Goal: Navigation & Orientation: Find specific page/section

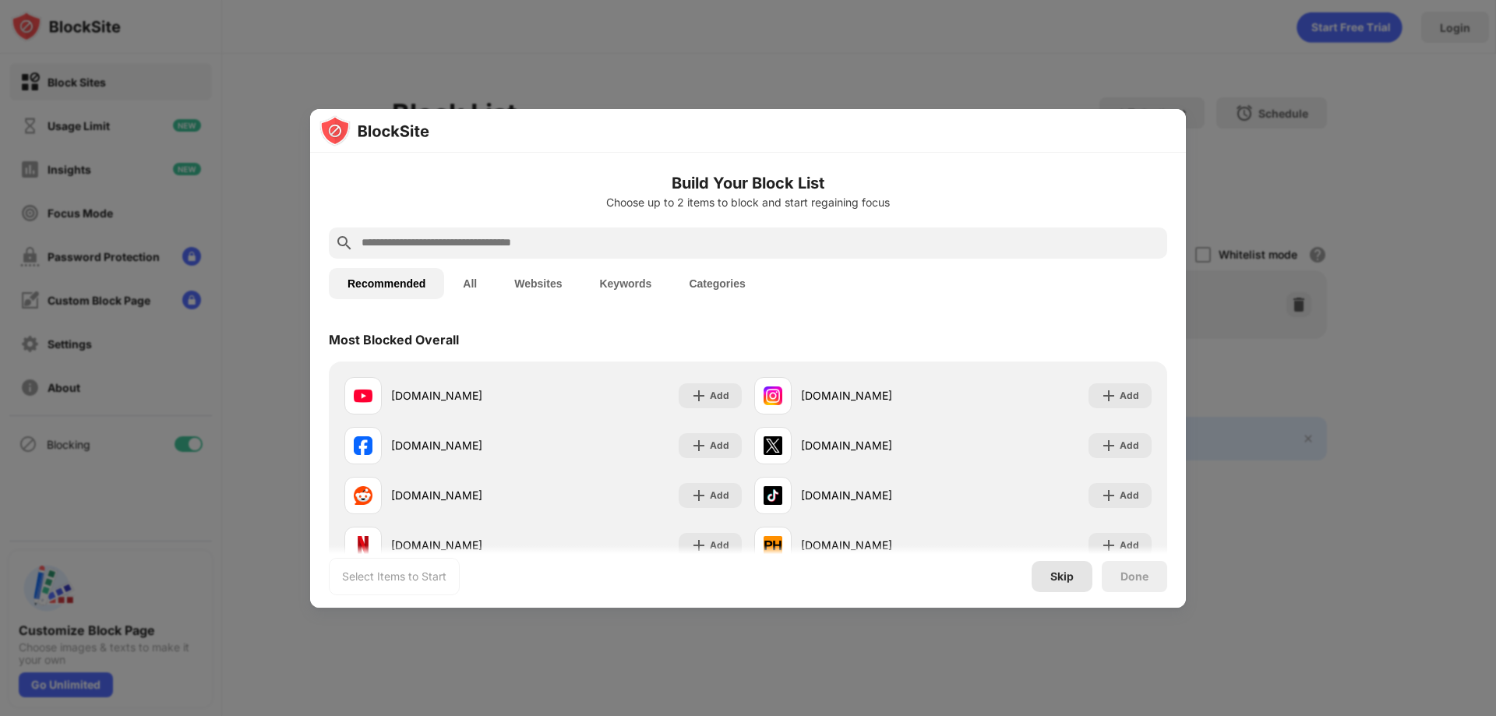
click at [1060, 573] on div "Skip" at bounding box center [1062, 576] width 23 height 12
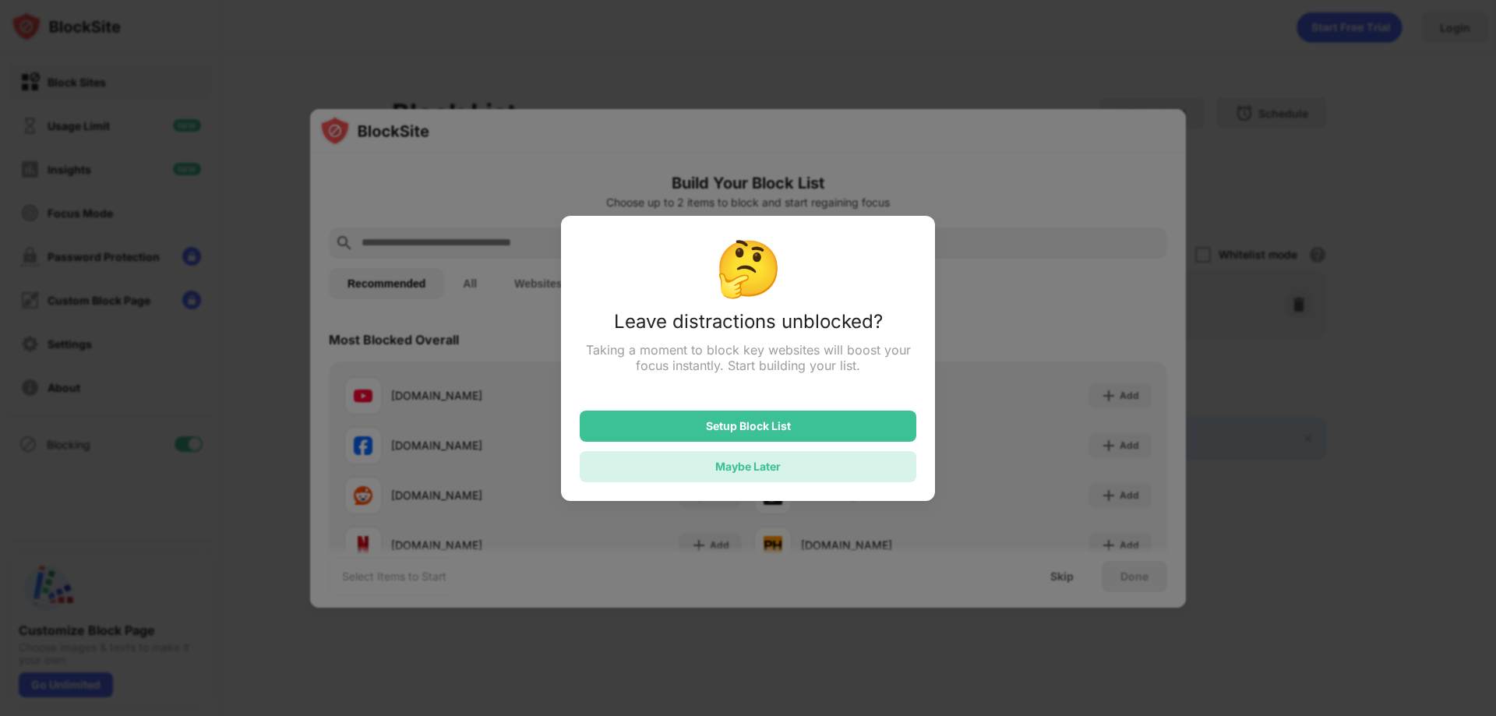
click at [785, 475] on div "Maybe Later" at bounding box center [748, 466] width 337 height 31
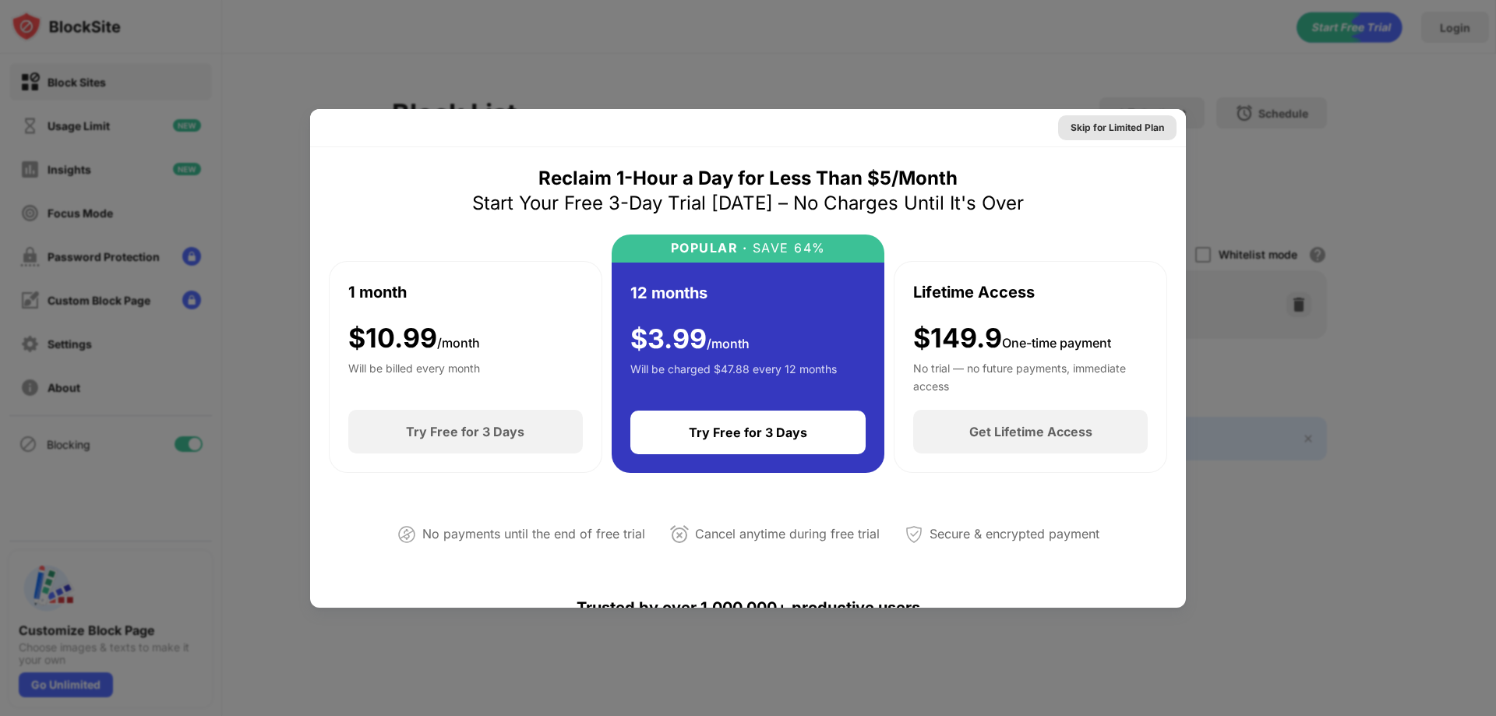
click at [1118, 131] on div "Skip for Limited Plan" at bounding box center [1118, 128] width 94 height 16
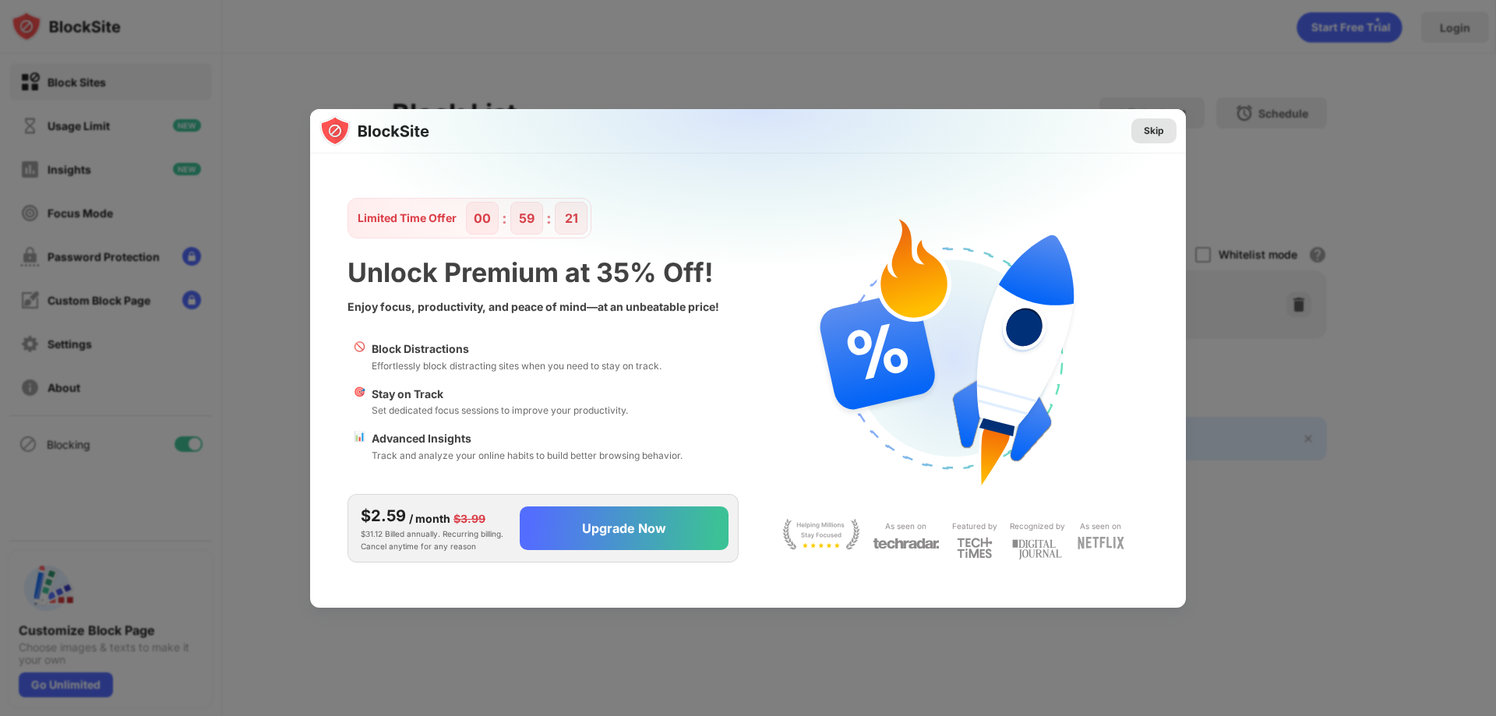
click at [1155, 129] on div "Skip" at bounding box center [1154, 131] width 20 height 16
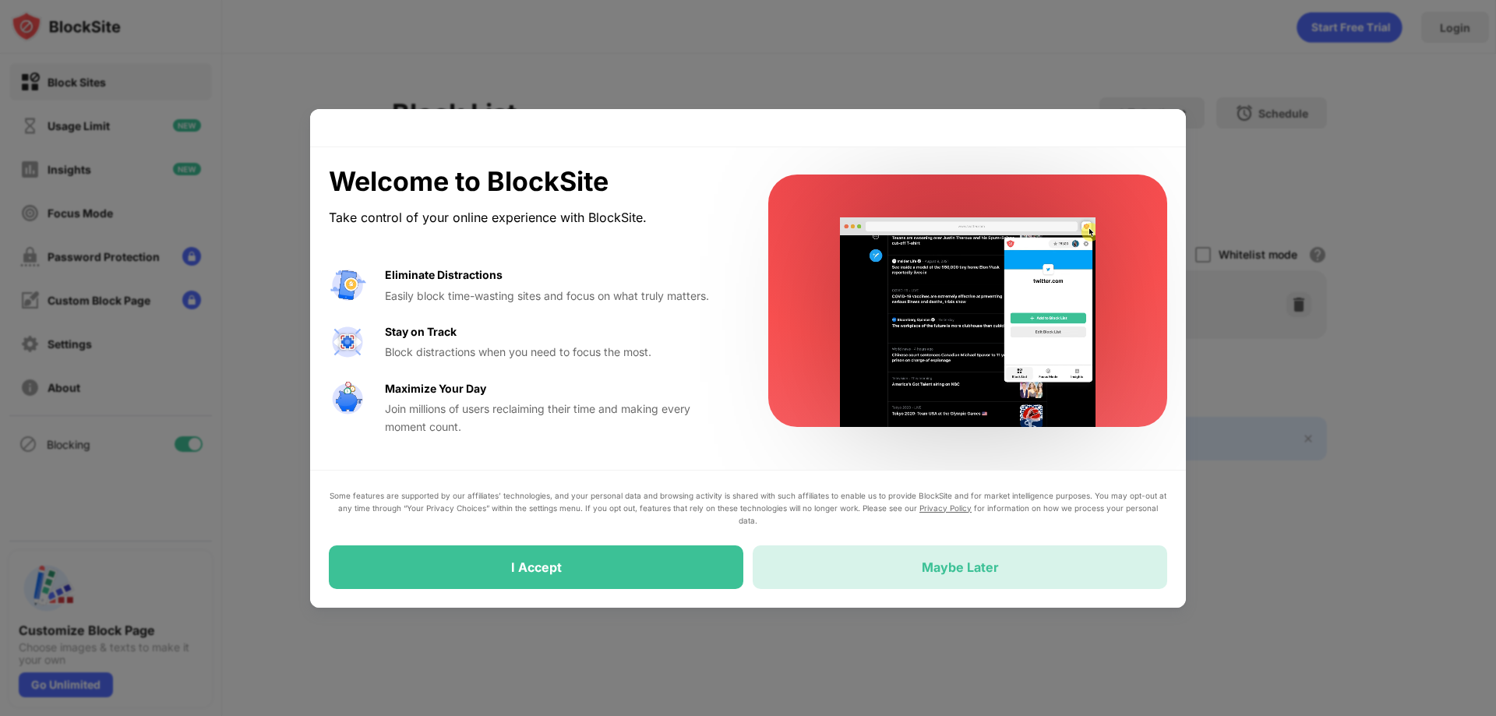
click at [889, 564] on div "Maybe Later" at bounding box center [960, 568] width 415 height 44
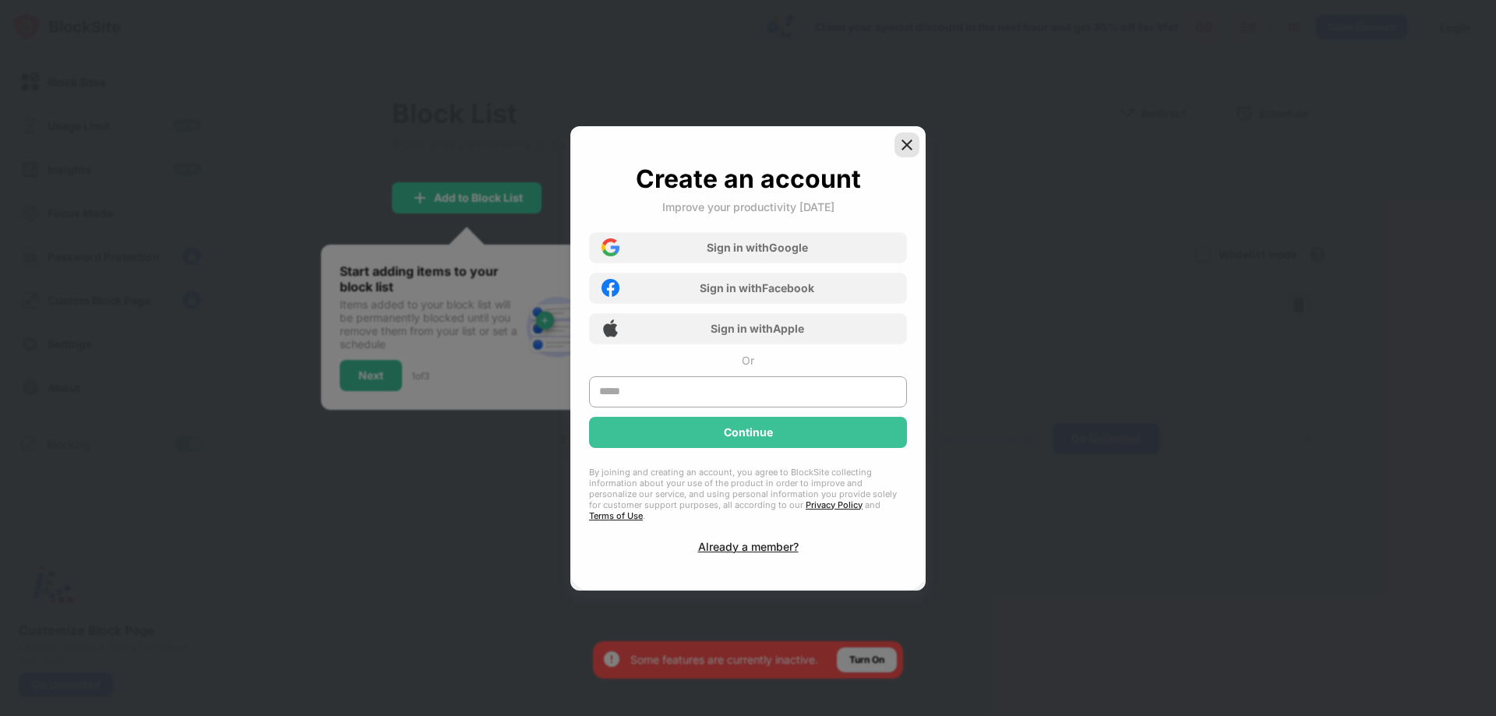
click at [902, 152] on img at bounding box center [907, 145] width 16 height 16
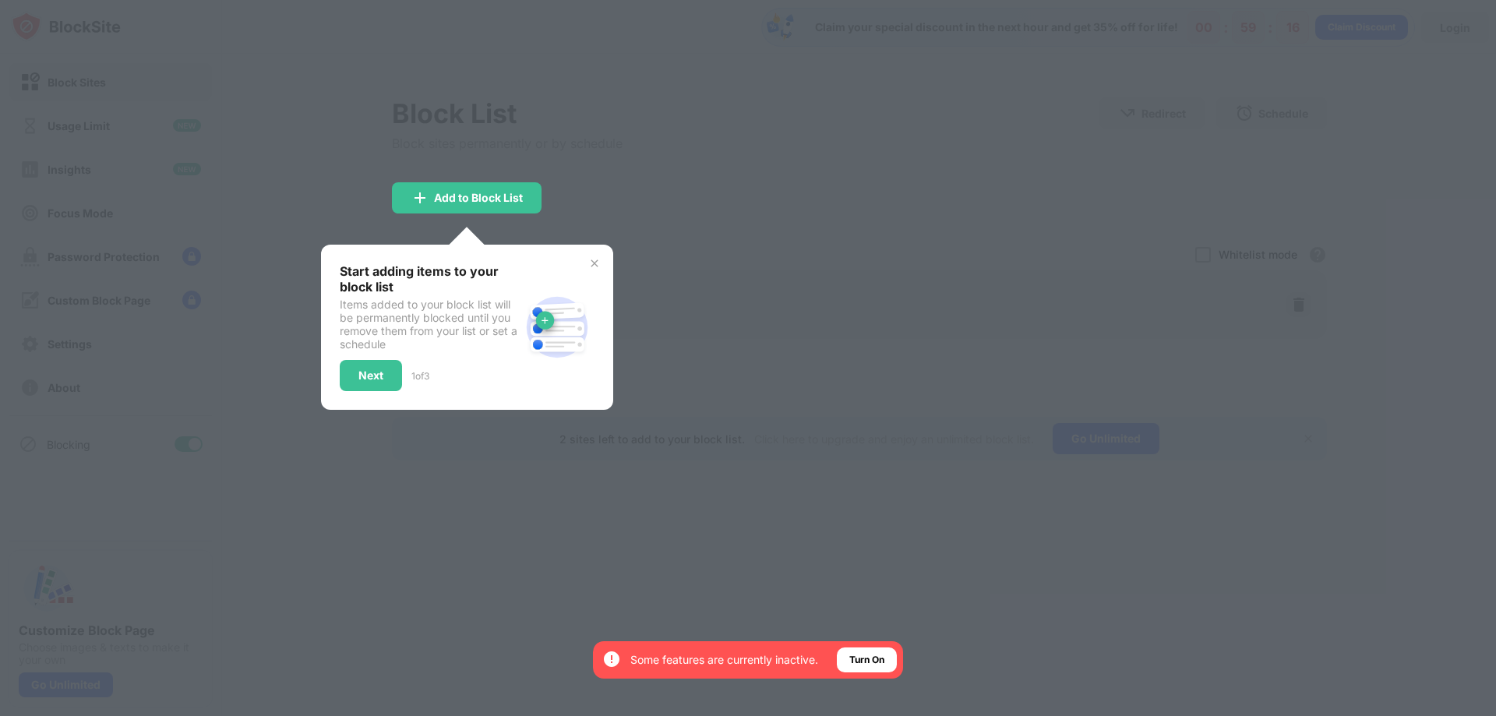
click at [595, 266] on img at bounding box center [594, 263] width 12 height 12
